Goal: Find specific page/section: Find specific page/section

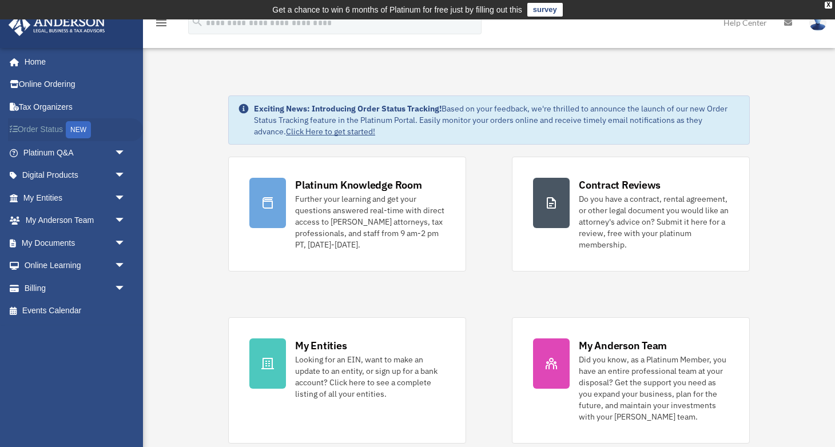
click at [57, 129] on link "Order Status NEW" at bounding box center [75, 129] width 135 height 23
click at [50, 240] on link "My Documents arrow_drop_down" at bounding box center [75, 243] width 135 height 23
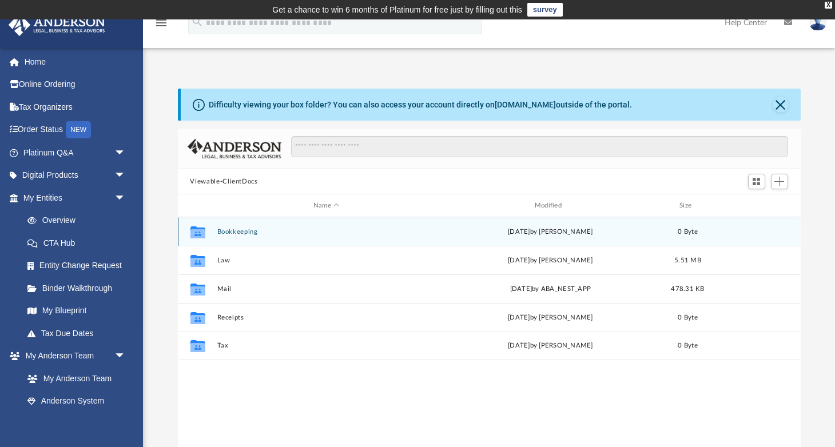
scroll to position [260, 623]
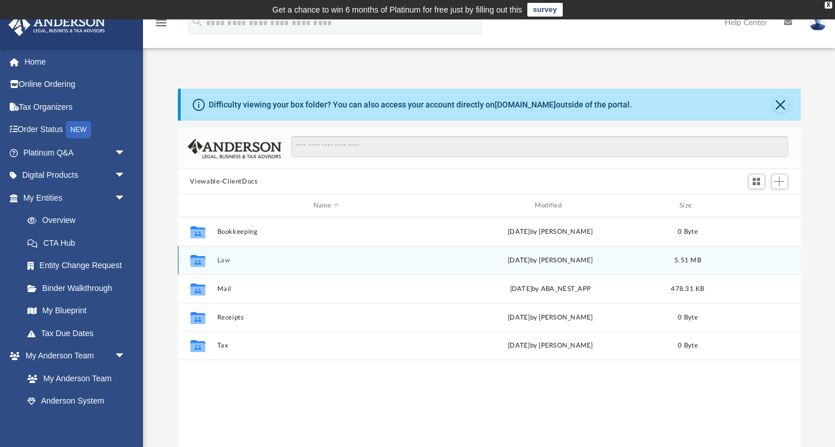
click at [225, 262] on button "Law" at bounding box center [326, 260] width 219 height 7
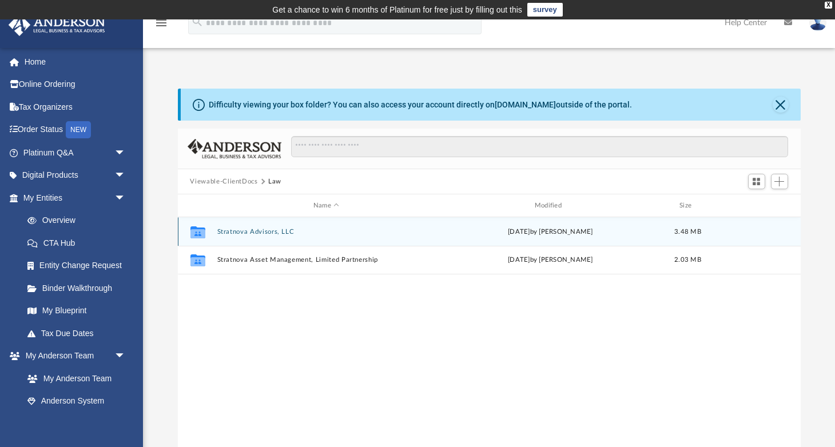
click at [266, 232] on button "Stratnova Advisors, LLC" at bounding box center [326, 231] width 219 height 7
click at [248, 231] on button "Initial Docs" at bounding box center [326, 231] width 219 height 7
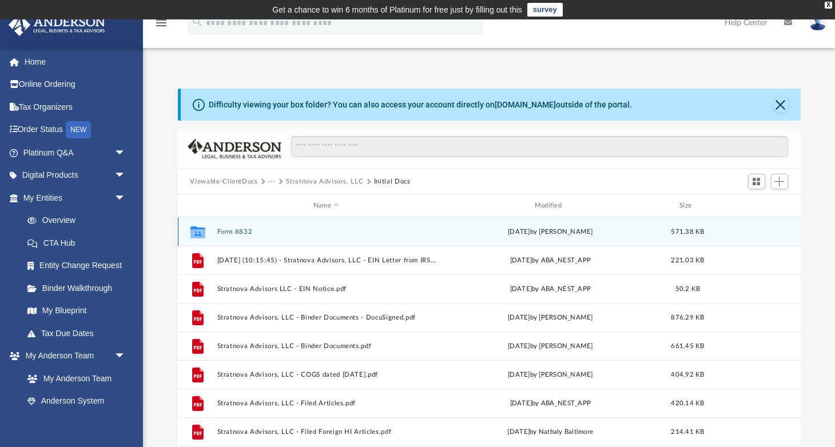
click at [233, 231] on button "Form 8832" at bounding box center [326, 231] width 219 height 7
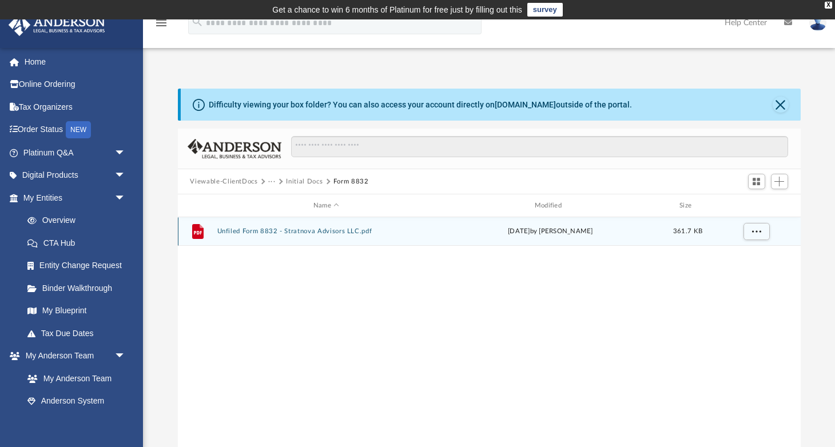
click at [233, 231] on button "Unfiled Form 8832 - Stratnova Advisors LLC.pdf" at bounding box center [326, 231] width 219 height 7
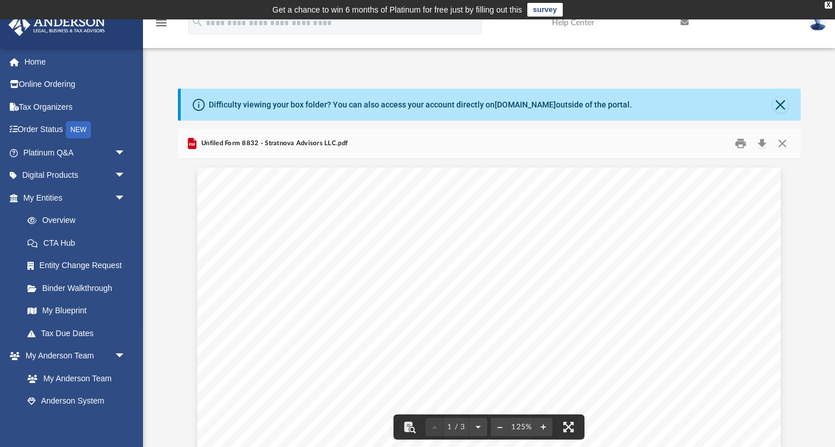
scroll to position [0, 0]
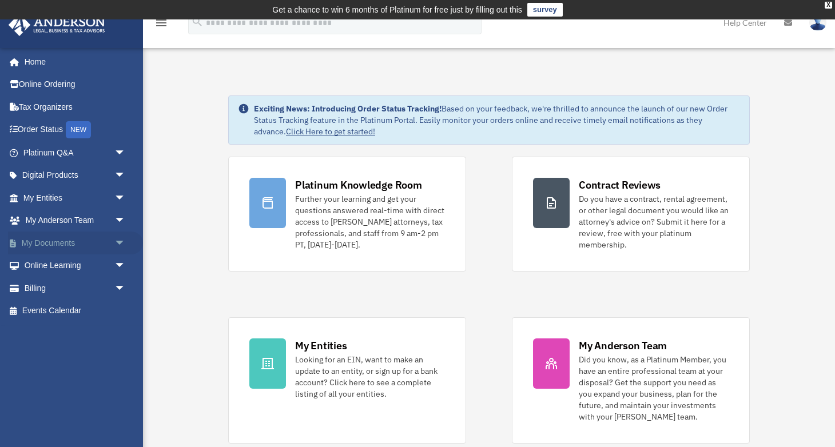
click at [58, 239] on link "My Documents arrow_drop_down" at bounding box center [75, 243] width 135 height 23
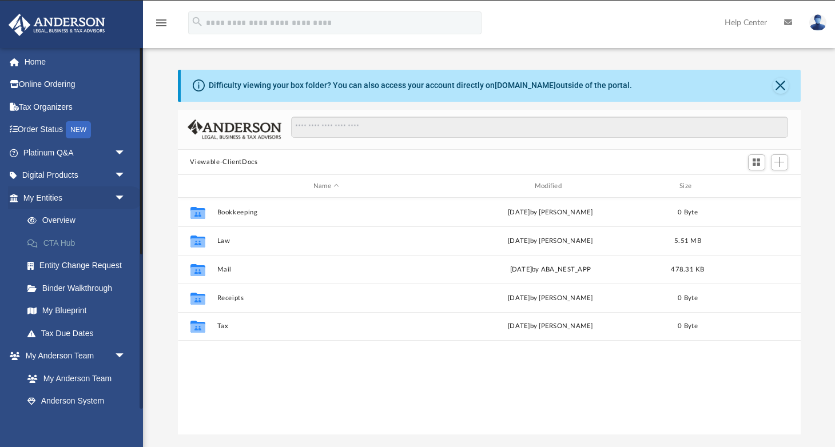
scroll to position [260, 623]
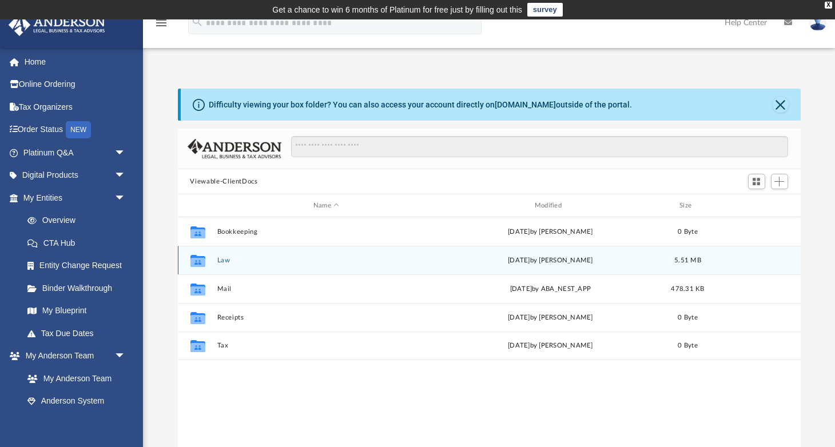
click at [220, 262] on button "Law" at bounding box center [326, 260] width 219 height 7
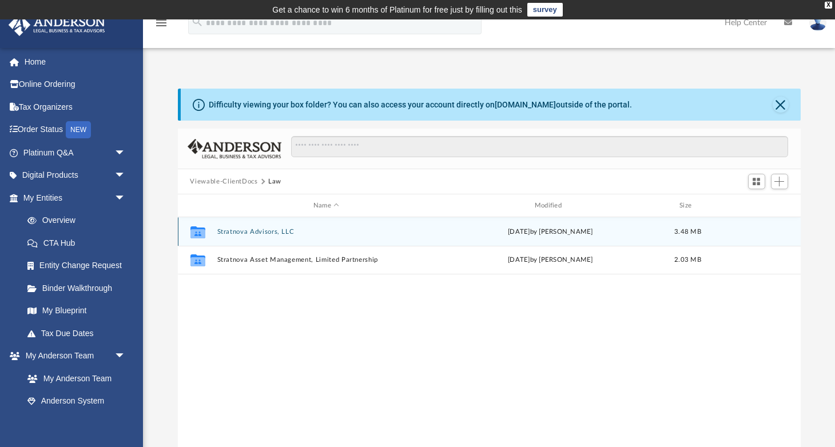
click at [240, 232] on button "Stratnova Advisors, LLC" at bounding box center [326, 231] width 219 height 7
click at [240, 232] on button "Initial Docs" at bounding box center [326, 231] width 219 height 7
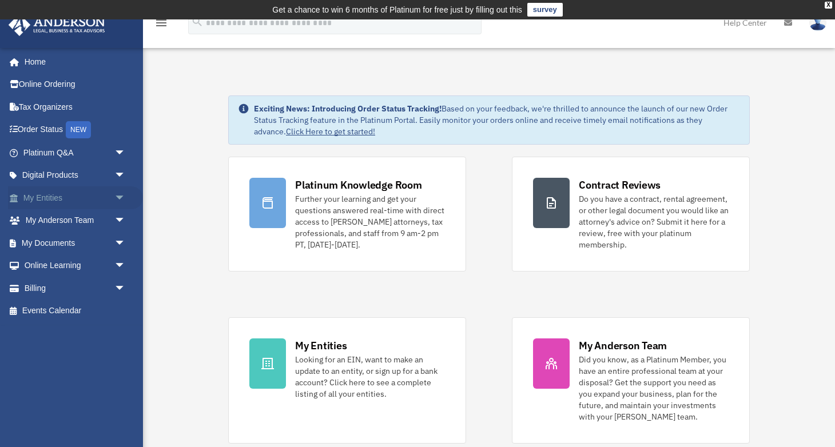
click at [49, 198] on link "My Entities arrow_drop_down" at bounding box center [75, 198] width 135 height 23
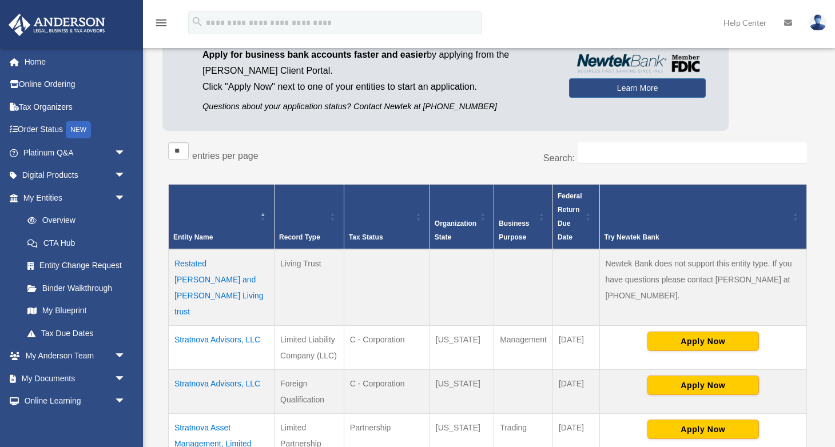
scroll to position [146, 0]
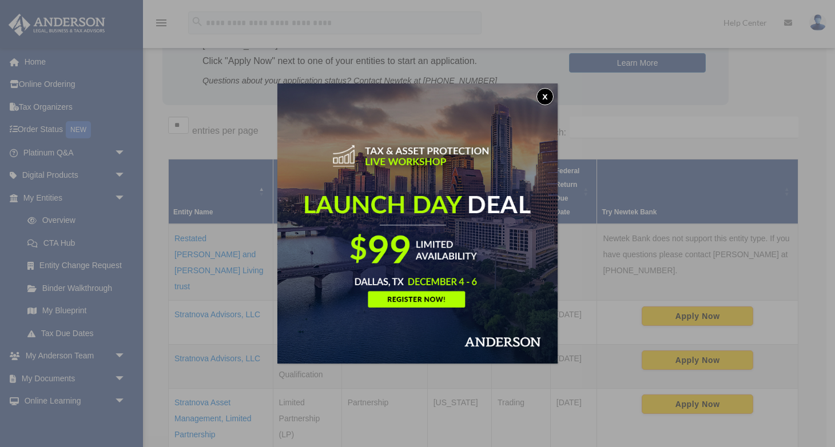
click at [545, 96] on button "x" at bounding box center [545, 96] width 17 height 17
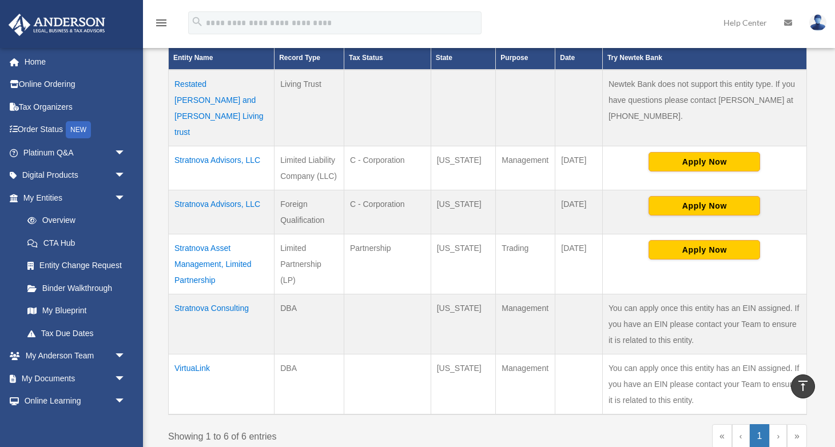
scroll to position [286, 0]
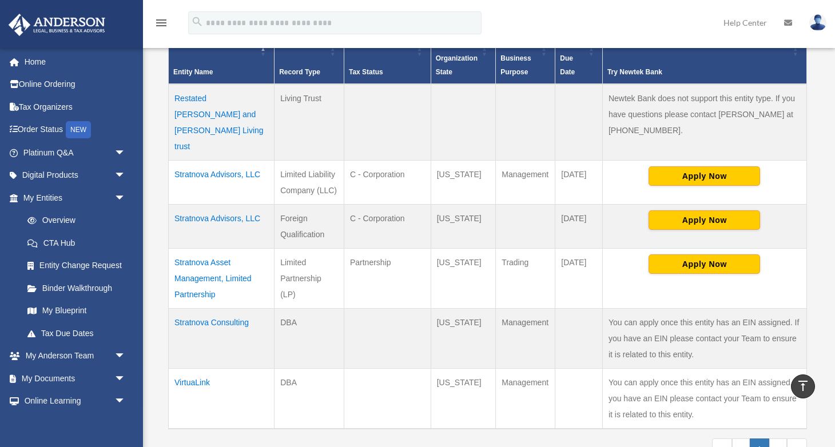
click at [236, 205] on td "Stratnova Advisors, LLC" at bounding box center [222, 227] width 106 height 44
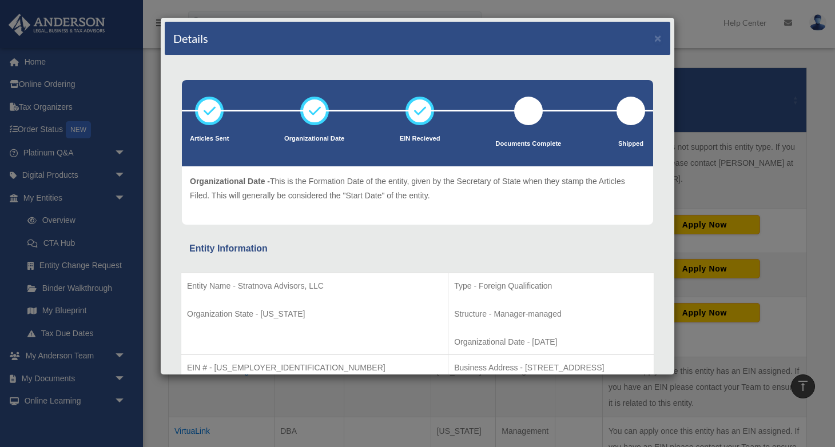
scroll to position [231, 0]
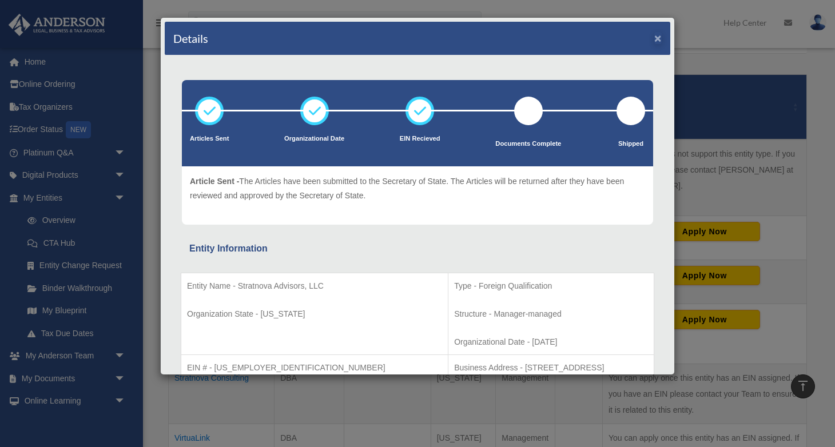
click at [656, 38] on button "×" at bounding box center [658, 38] width 7 height 12
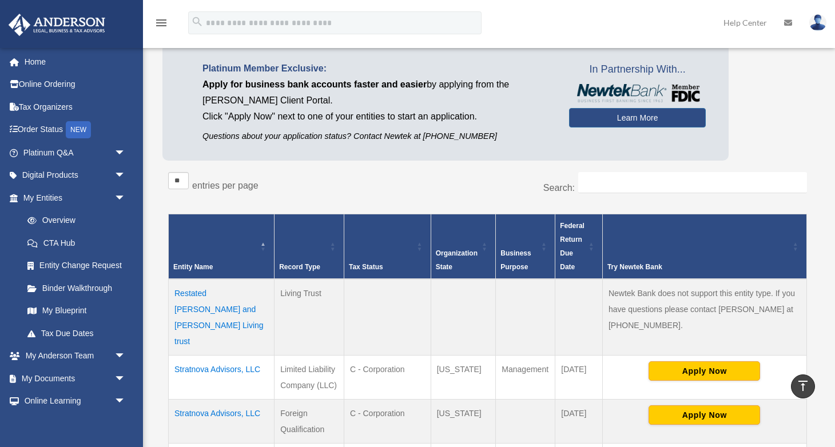
scroll to position [87, 0]
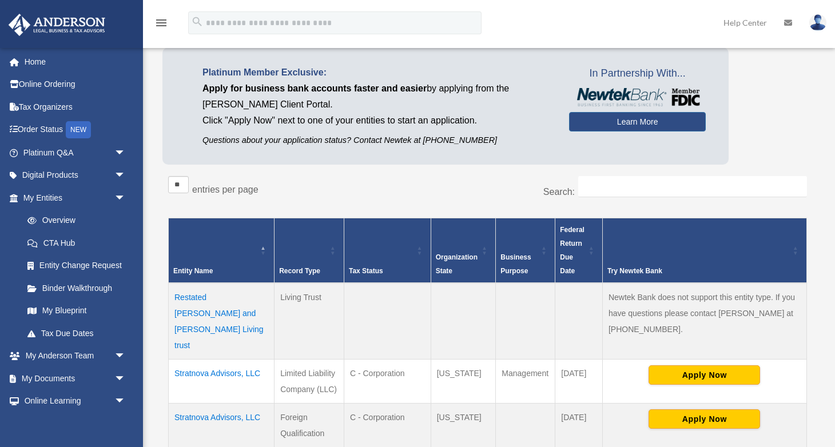
click at [232, 296] on td "Restated Richard and Rona Berry Living trust" at bounding box center [222, 321] width 106 height 77
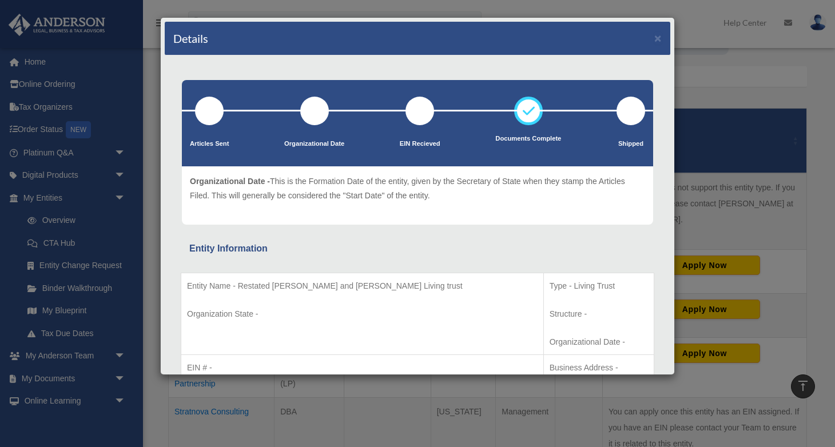
scroll to position [0, 0]
click at [656, 39] on button "×" at bounding box center [658, 38] width 7 height 12
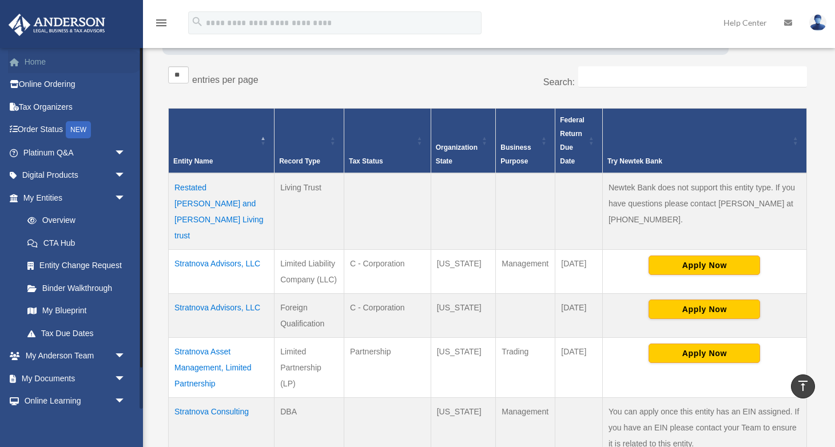
click at [41, 67] on link "Home" at bounding box center [75, 61] width 135 height 23
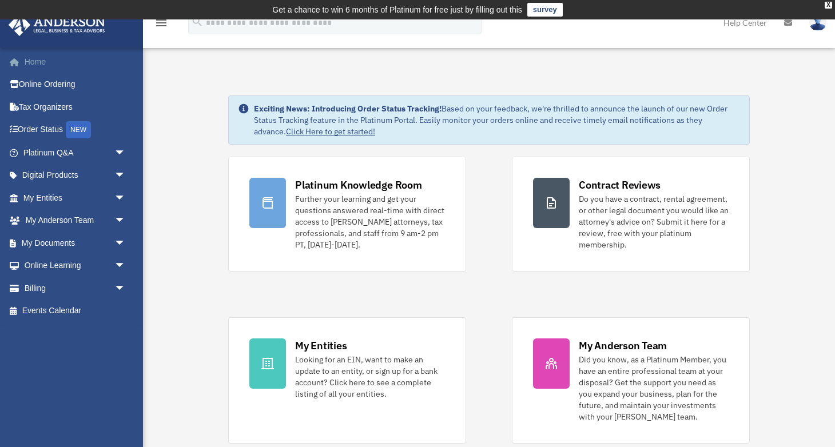
click at [36, 64] on link "Home" at bounding box center [75, 61] width 135 height 23
click at [34, 62] on link "Home" at bounding box center [75, 61] width 135 height 23
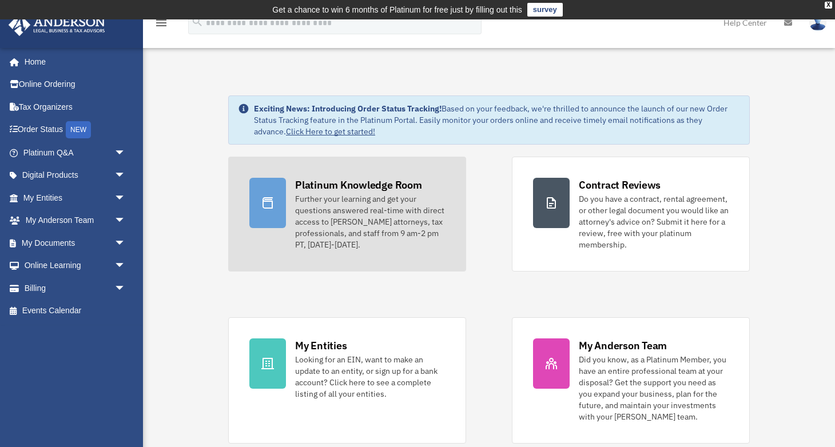
click at [314, 184] on div "Platinum Knowledge Room" at bounding box center [358, 185] width 127 height 14
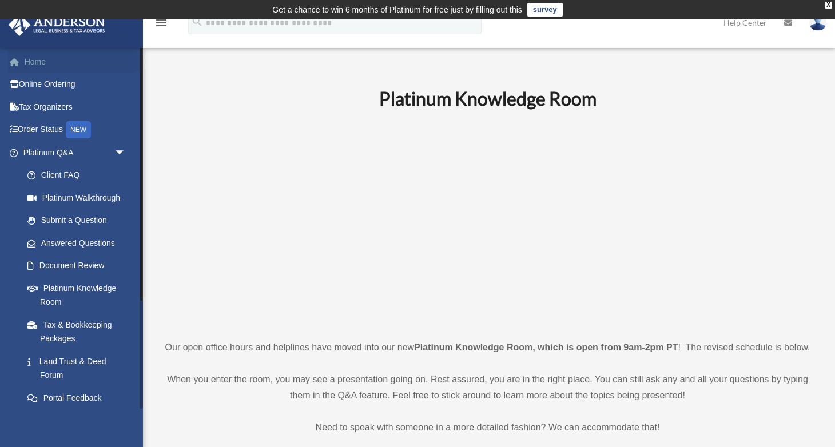
click at [42, 62] on link "Home" at bounding box center [75, 61] width 135 height 23
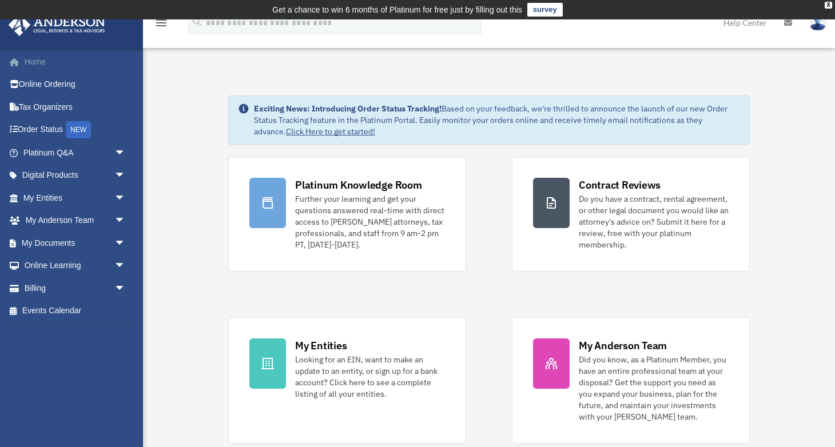
click at [38, 62] on link "Home" at bounding box center [75, 61] width 135 height 23
